Goal: Ask a question

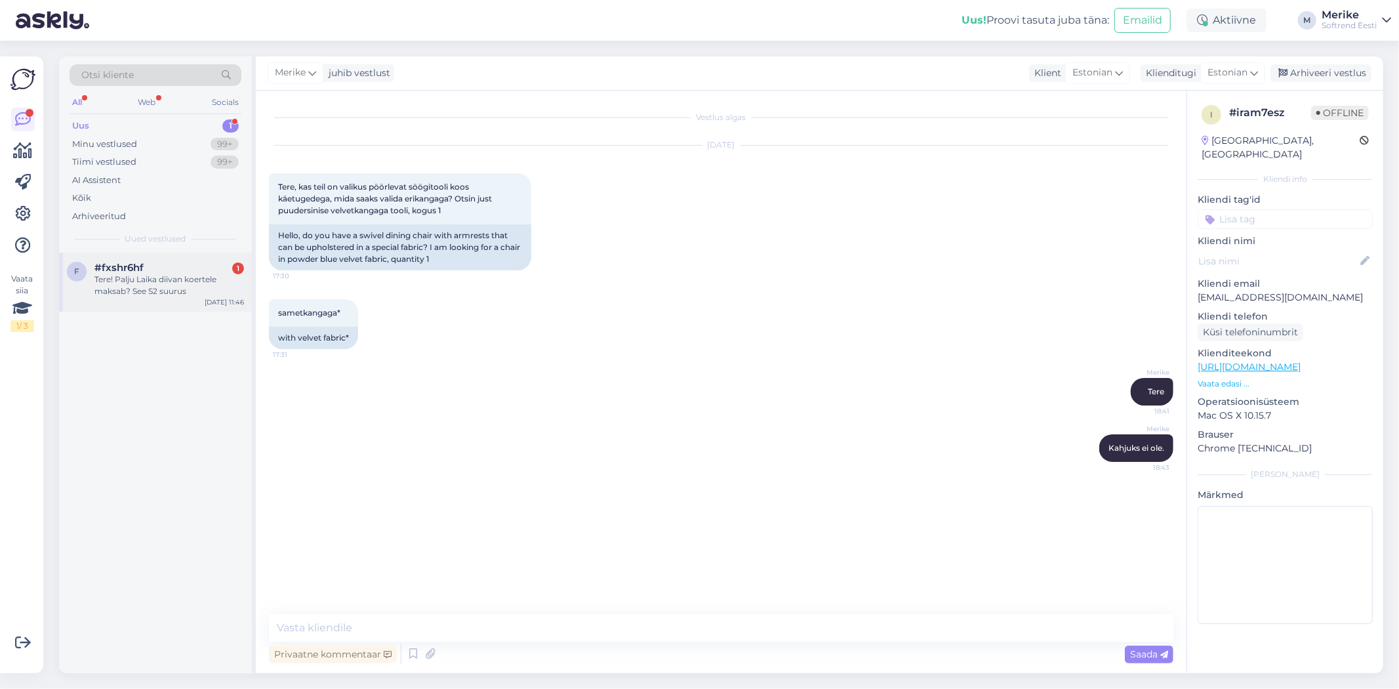
click at [127, 264] on span "#fxshr6hf" at bounding box center [118, 268] width 49 height 12
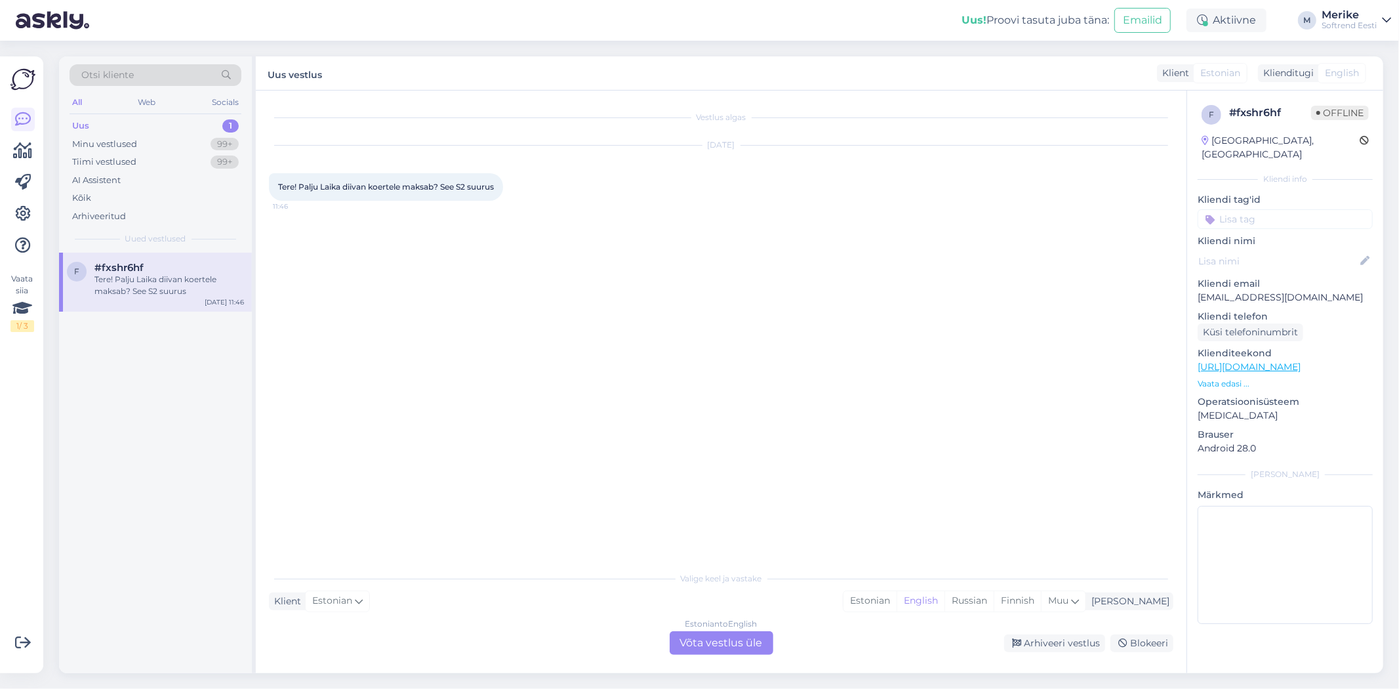
click at [163, 277] on div "Tere! Palju Laika diivan koertele maksab? See S2 suurus" at bounding box center [169, 286] width 150 height 24
click at [717, 636] on div "Estonian to English Võta vestlus üle" at bounding box center [722, 643] width 104 height 24
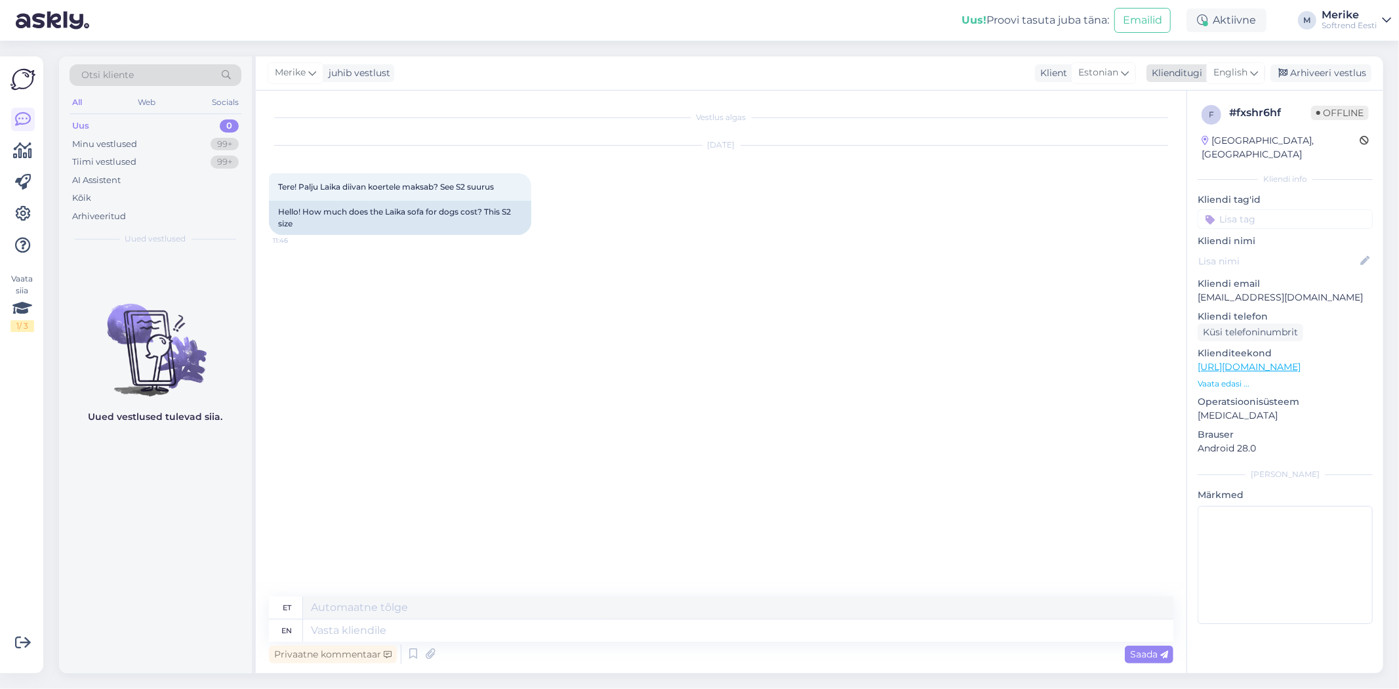
click at [1257, 68] on div "English" at bounding box center [1235, 72] width 59 height 21
click at [1176, 289] on link "Estonian" at bounding box center [1206, 299] width 144 height 21
click at [290, 624] on textarea at bounding box center [721, 628] width 905 height 28
type textarea "Tere"
paste textarea "490 528"
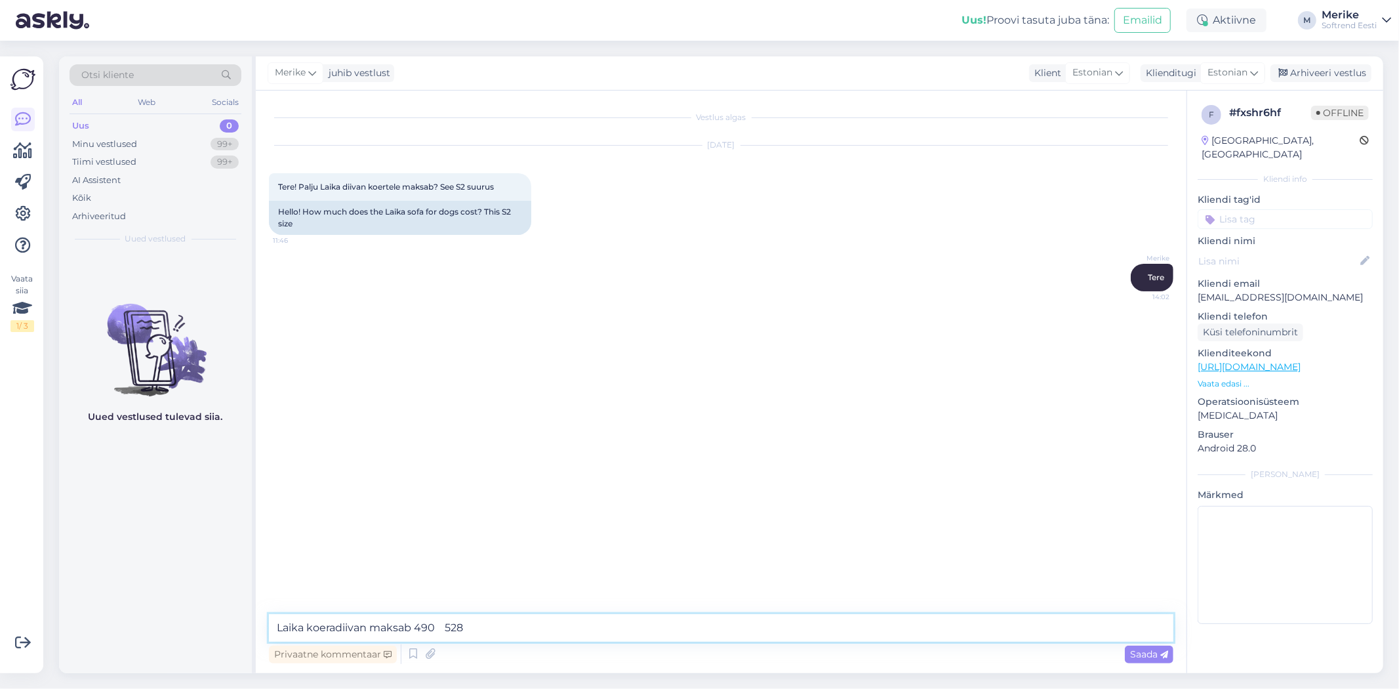
click at [449, 626] on textarea "Laika koeradiivan maksab 490 528" at bounding box center [721, 628] width 905 height 28
click at [494, 636] on textarea "Laika koeradiivan maksab 490 528" at bounding box center [721, 628] width 905 height 28
click at [480, 621] on textarea "Laika koeradiivan maksab 490 528" at bounding box center [721, 628] width 905 height 28
click at [657, 625] on textarea "Laika koeradiivan maksab 490 I hinnaklaasi kangaga ja 528" at bounding box center [721, 628] width 905 height 28
click at [680, 628] on textarea "Laika koeradiivan maksab 490 I hinnaklaasi kangaga ja 528" at bounding box center [721, 628] width 905 height 28
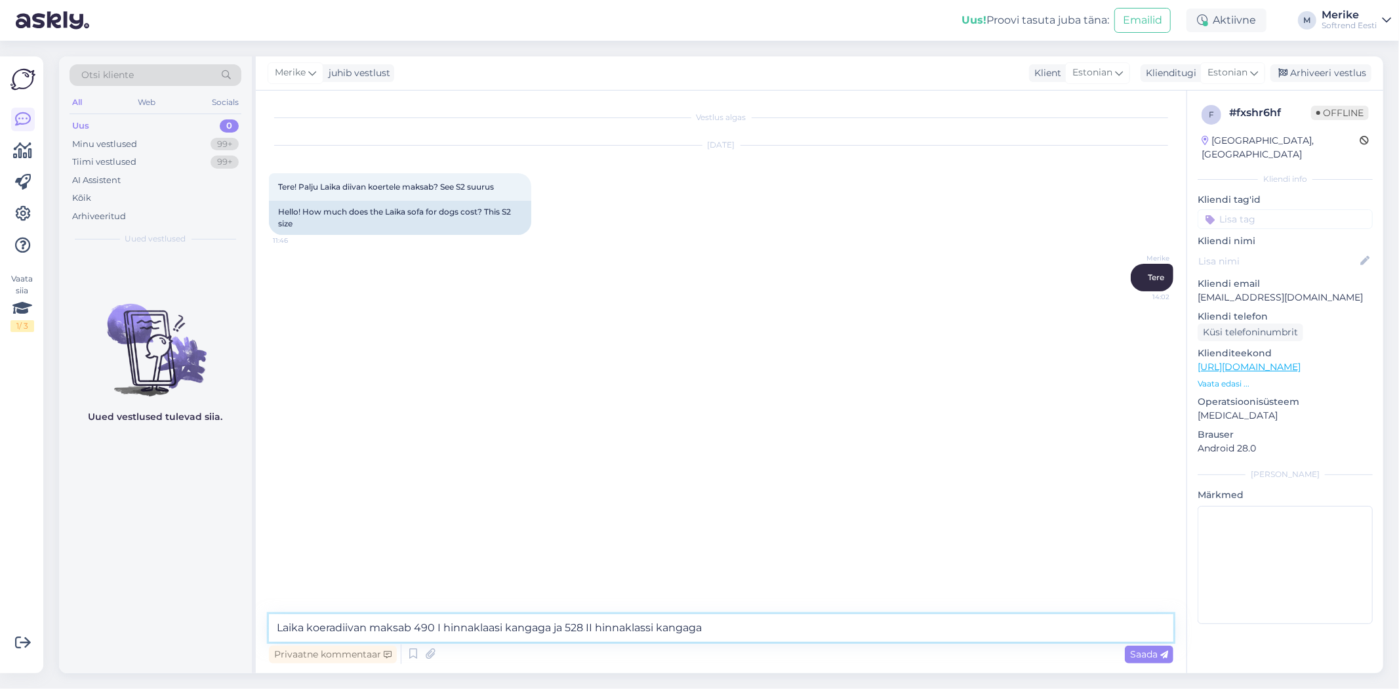
click at [475, 627] on textarea "Laika koeradiivan maksab 490 I hinnaklaasi kangaga ja 528 II hinnaklassi kangaga" at bounding box center [721, 628] width 905 height 28
click at [674, 626] on textarea "Laika koeradiivan maksab 490€ I hinnaklaasi kangaga ja 528 II hinnaklassi kanga…" at bounding box center [721, 628] width 905 height 28
type textarea "Laika koeradiivan maksab 490€ I hinnaklaasi kangaga ja 528 II hinnaklassi kanga…"
drag, startPoint x: 678, startPoint y: 611, endPoint x: 976, endPoint y: 354, distance: 393.4
click at [976, 354] on div "Vestlus algas [DATE] Tere! Palju Laika diivan koertele maksab? See S2 suurus 11…" at bounding box center [727, 353] width 916 height 499
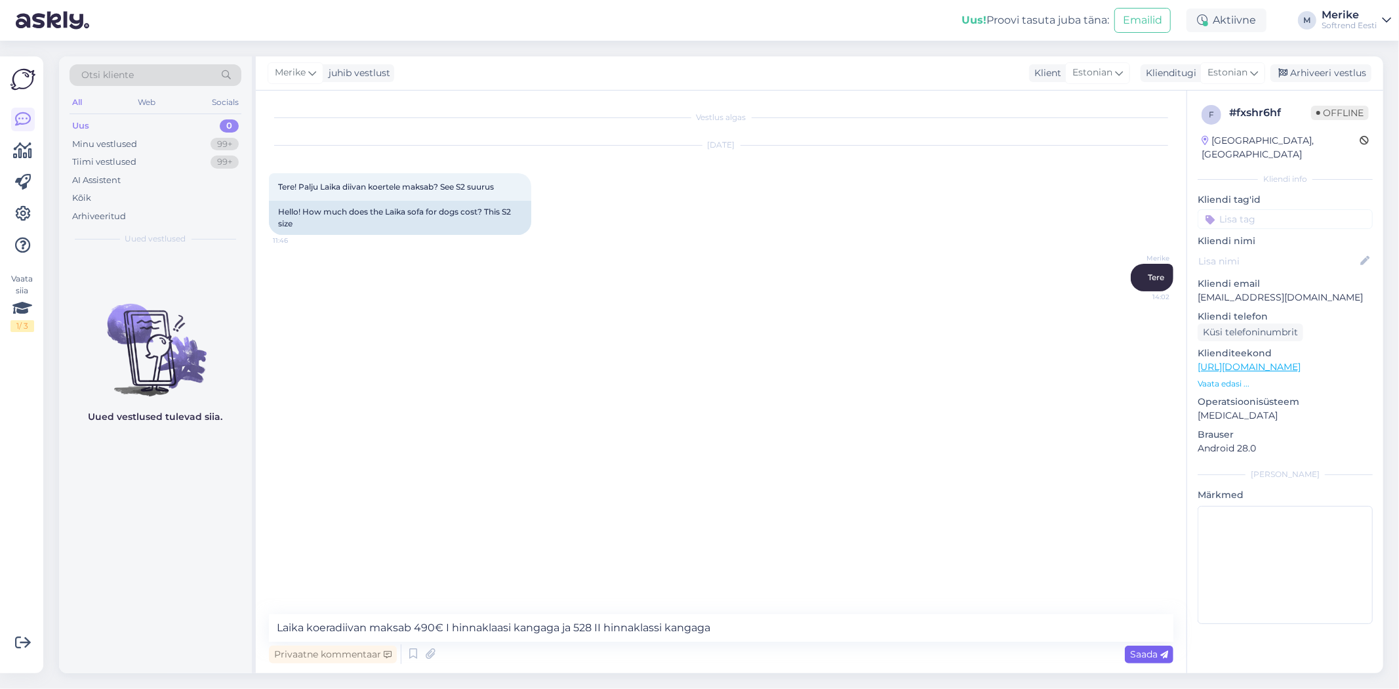
click at [1153, 655] on span "Saada" at bounding box center [1149, 654] width 38 height 12
